Goal: Transaction & Acquisition: Purchase product/service

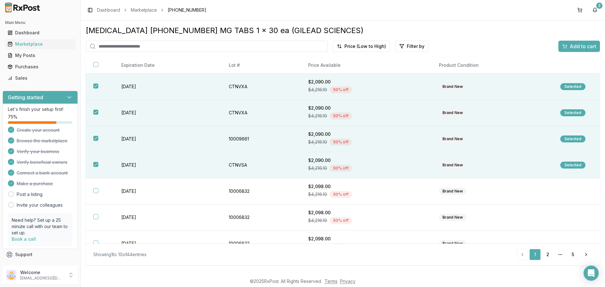
click at [164, 48] on input "search" at bounding box center [207, 46] width 242 height 11
type input "****"
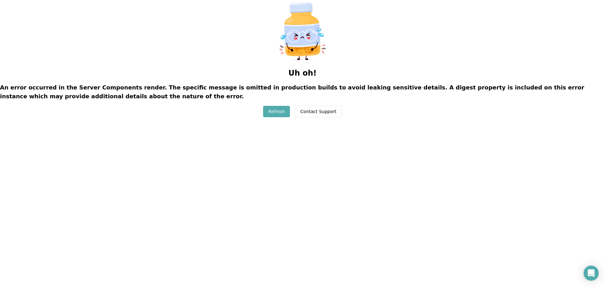
click at [277, 115] on button "Refresh" at bounding box center [276, 111] width 27 height 11
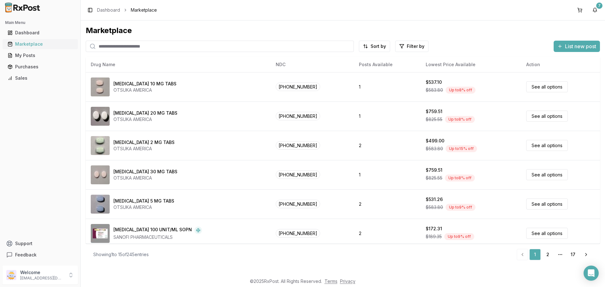
click at [28, 43] on div "Marketplace" at bounding box center [40, 44] width 65 height 6
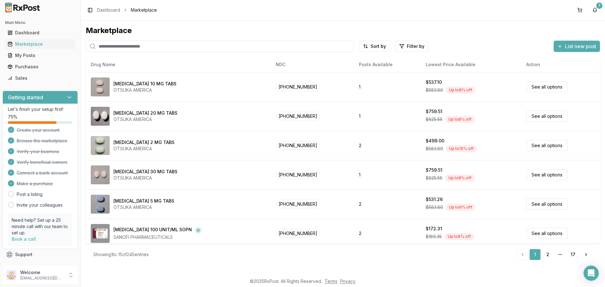
click at [110, 46] on input "search" at bounding box center [220, 46] width 268 height 11
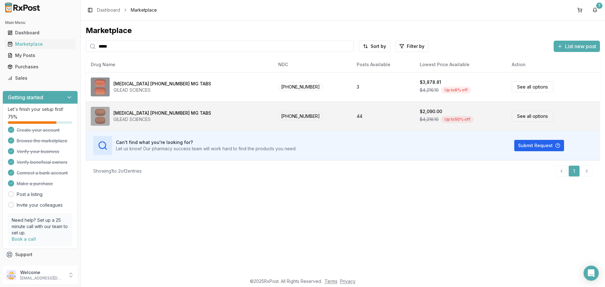
type input "*****"
click at [523, 117] on link "See all options" at bounding box center [533, 116] width 42 height 11
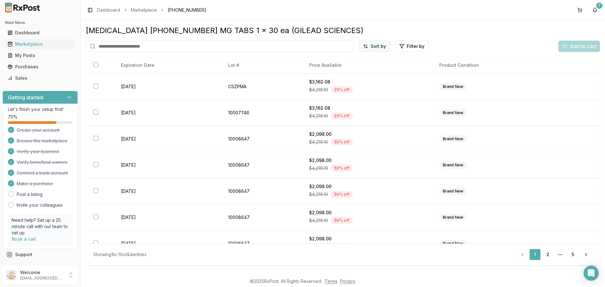
click at [381, 49] on html "Main Menu Dashboard Marketplace My Posts Purchases Sales Getting started Let's …" at bounding box center [302, 143] width 605 height 287
click at [359, 71] on div "Price (Low to High)" at bounding box center [359, 70] width 60 height 10
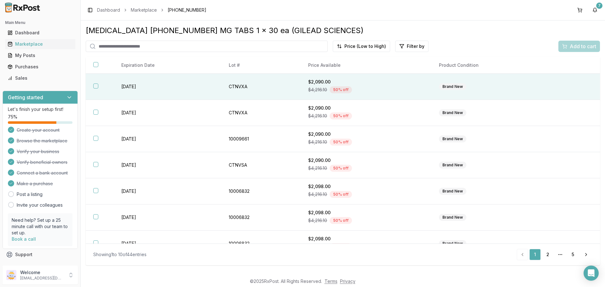
click at [97, 85] on button "button" at bounding box center [95, 85] width 5 height 5
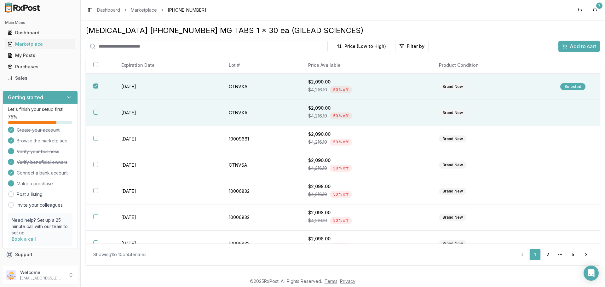
click at [95, 110] on button "button" at bounding box center [95, 112] width 5 height 5
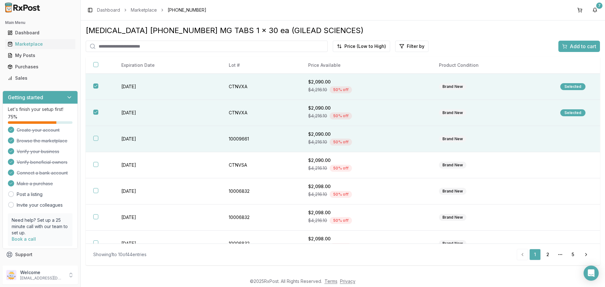
click at [93, 135] on th at bounding box center [100, 139] width 28 height 26
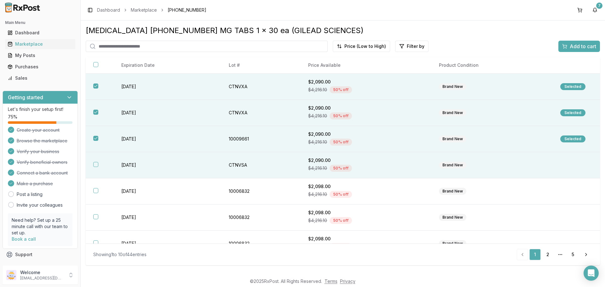
click at [96, 163] on button "button" at bounding box center [95, 164] width 5 height 5
click at [572, 49] on span "Add to cart" at bounding box center [583, 47] width 26 height 8
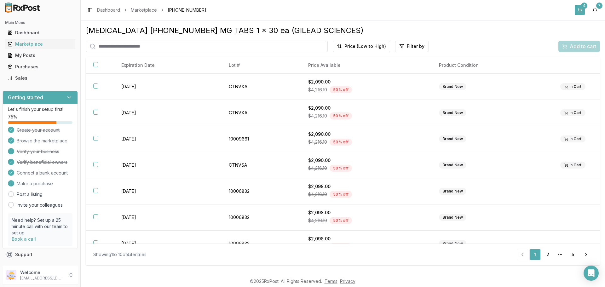
click at [576, 10] on button "4" at bounding box center [580, 10] width 10 height 10
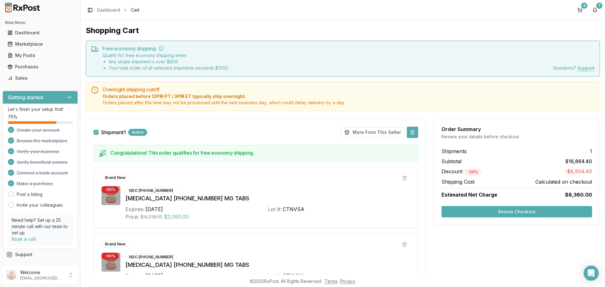
click at [410, 133] on button at bounding box center [412, 132] width 11 height 11
